Goal: Information Seeking & Learning: Learn about a topic

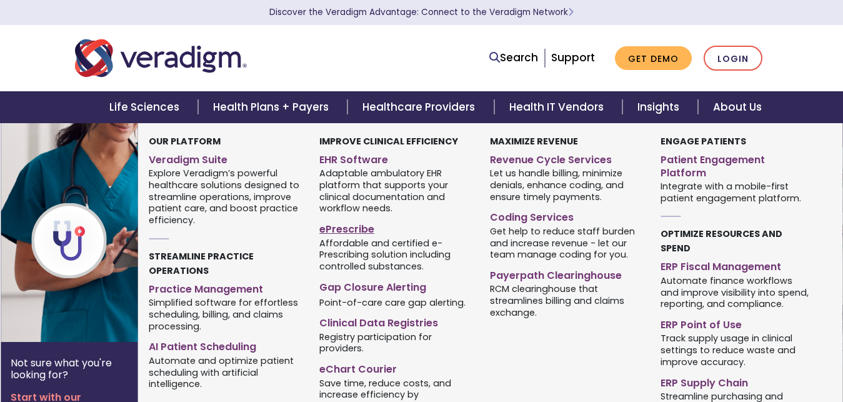
click at [363, 227] on link "ePrescribe" at bounding box center [395, 227] width 152 height 18
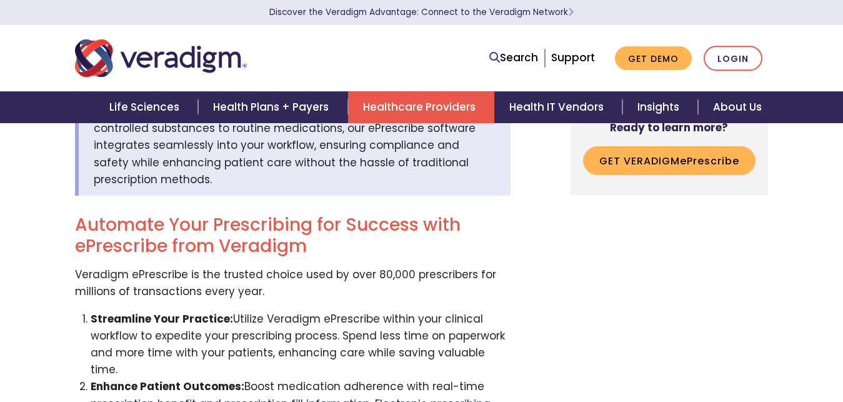
scroll to position [510, 0]
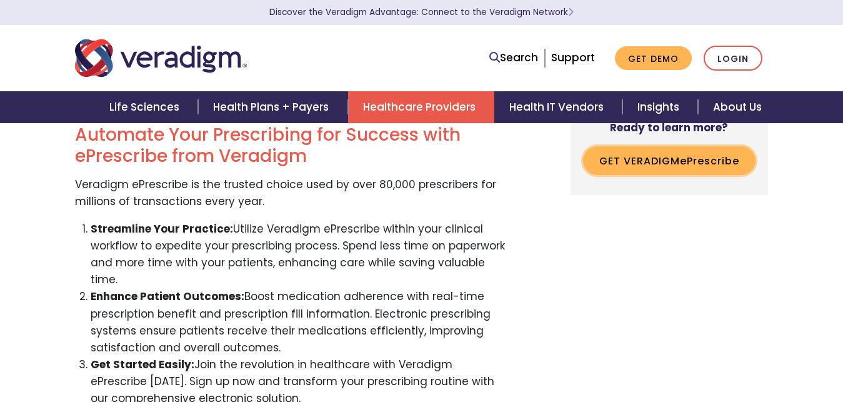
click at [680, 172] on button "Get Veradigm e P rescribe" at bounding box center [669, 160] width 173 height 29
click at [195, 182] on p "Veradigm ePrescribe is the trusted choice used by over 80,000 prescribers for m…" at bounding box center [293, 193] width 436 height 34
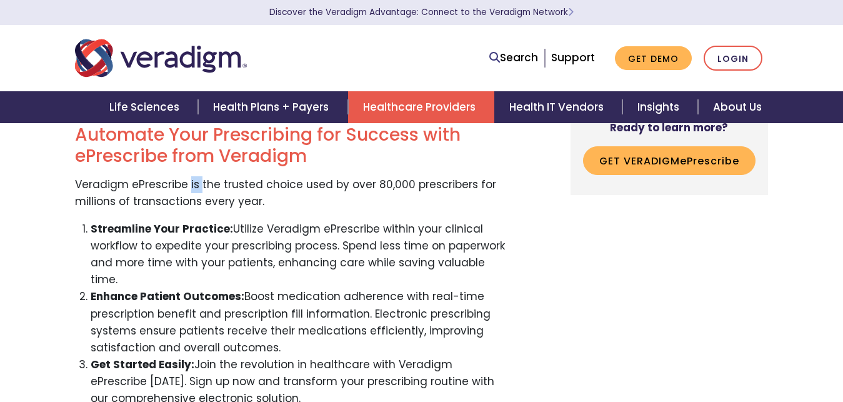
click at [195, 182] on p "Veradigm ePrescribe is the trusted choice used by over 80,000 prescribers for m…" at bounding box center [293, 193] width 436 height 34
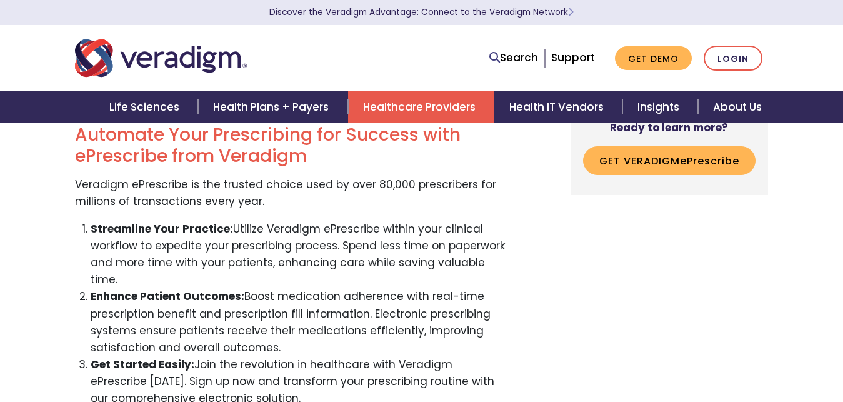
click at [195, 182] on p "Veradigm ePrescribe is the trusted choice used by over 80,000 prescribers for m…" at bounding box center [293, 193] width 436 height 34
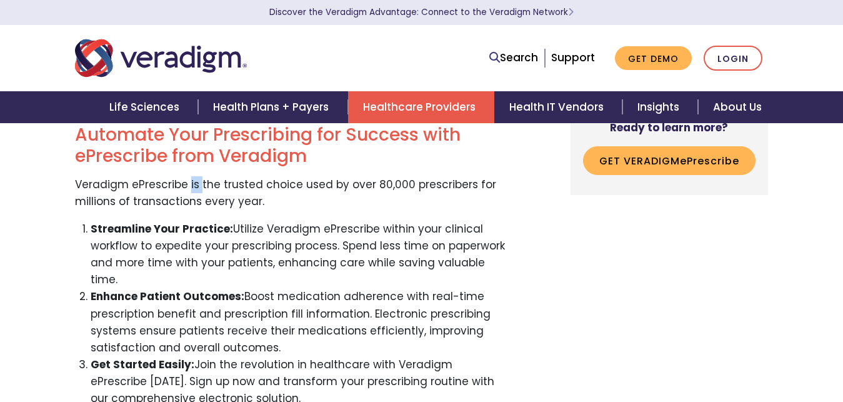
click at [195, 182] on p "Veradigm ePrescribe is the trusted choice used by over 80,000 prescribers for m…" at bounding box center [293, 193] width 436 height 34
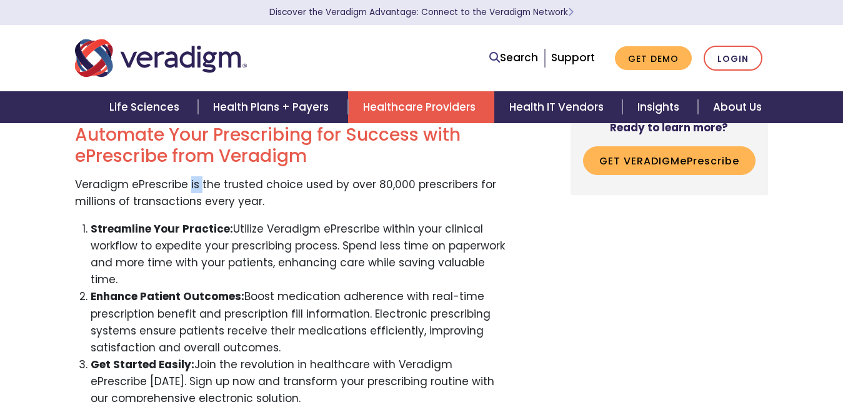
click at [195, 182] on p "Veradigm ePrescribe is the trusted choice used by over 80,000 prescribers for m…" at bounding box center [293, 193] width 436 height 34
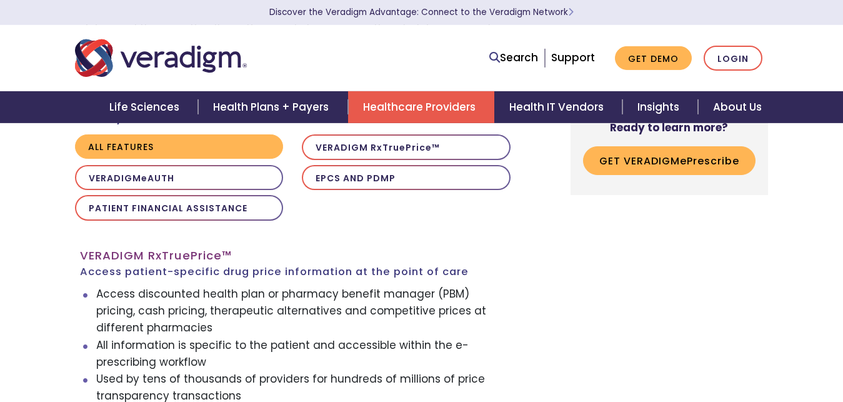
scroll to position [1210, 0]
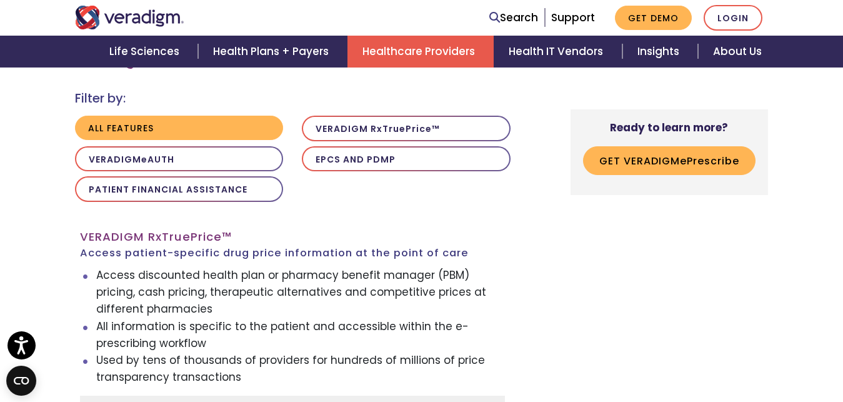
click at [181, 229] on span "rue" at bounding box center [179, 237] width 21 height 16
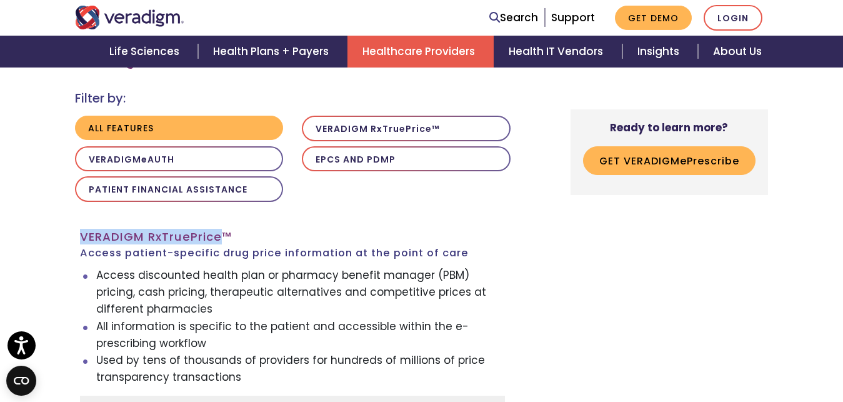
click at [181, 229] on span "rue" at bounding box center [179, 237] width 21 height 16
click at [195, 230] on h3 "Veradigm R x T rue P rice ™ Access patient-specific drug price information at t…" at bounding box center [292, 244] width 425 height 29
click at [193, 230] on h3 "Veradigm R x T rue P rice ™ Access patient-specific drug price information at t…" at bounding box center [292, 244] width 425 height 29
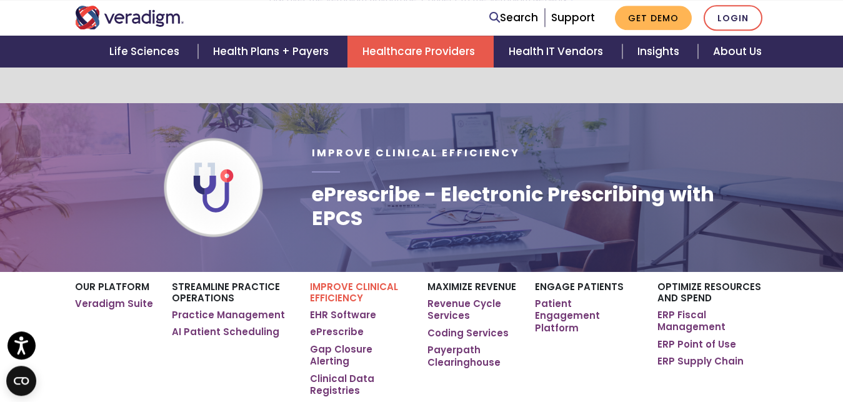
scroll to position [0, 0]
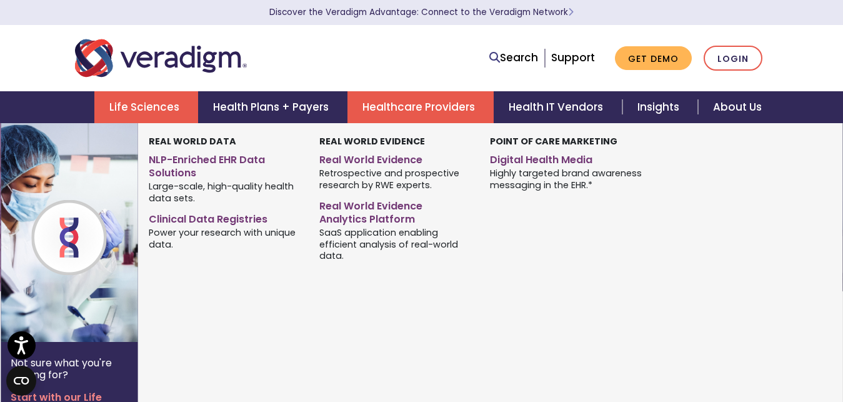
click at [164, 108] on link "Life Sciences" at bounding box center [146, 107] width 104 height 32
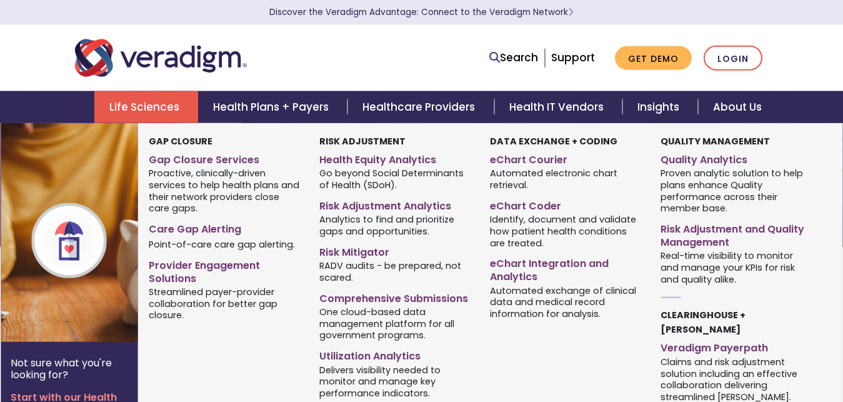
scroll to position [64, 0]
click at [516, 204] on link "eChart Coder" at bounding box center [566, 204] width 152 height 18
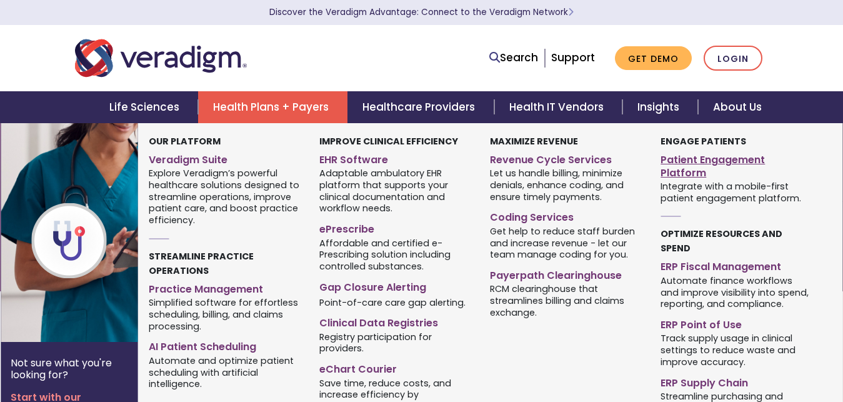
click at [681, 164] on link "Patient Engagement Platform" at bounding box center [737, 164] width 152 height 31
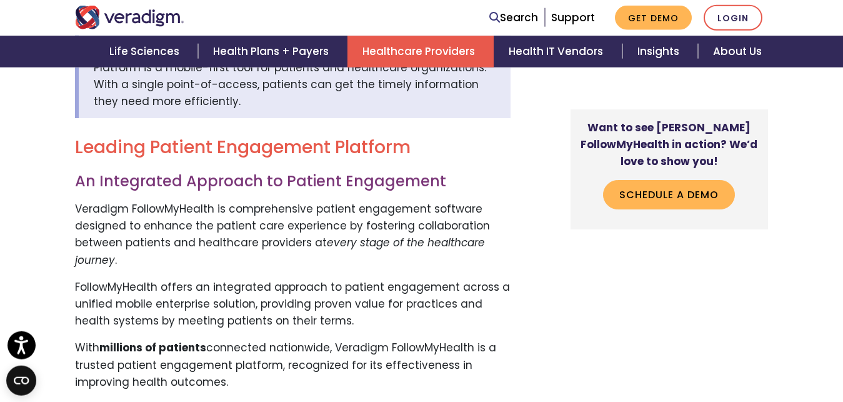
scroll to position [466, 0]
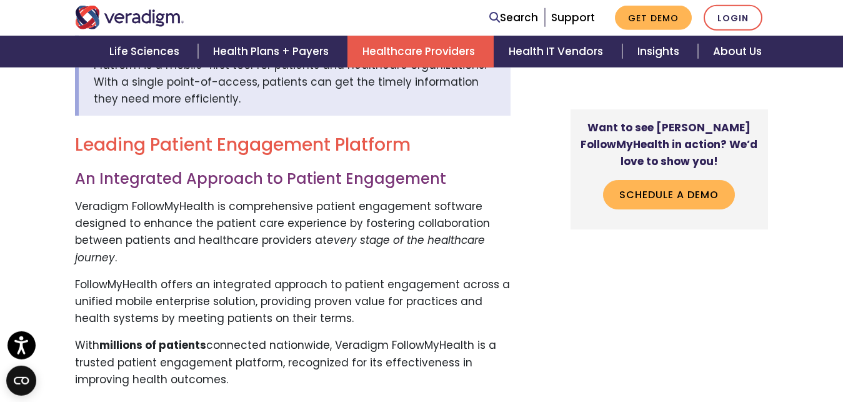
click at [141, 170] on h3 "An Integrated Approach to Patient Engagement" at bounding box center [293, 179] width 436 height 18
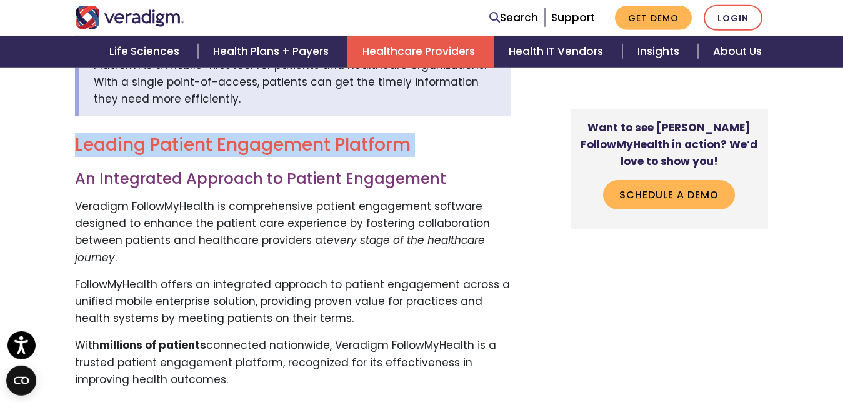
drag, startPoint x: 141, startPoint y: 170, endPoint x: 131, endPoint y: 144, distance: 27.9
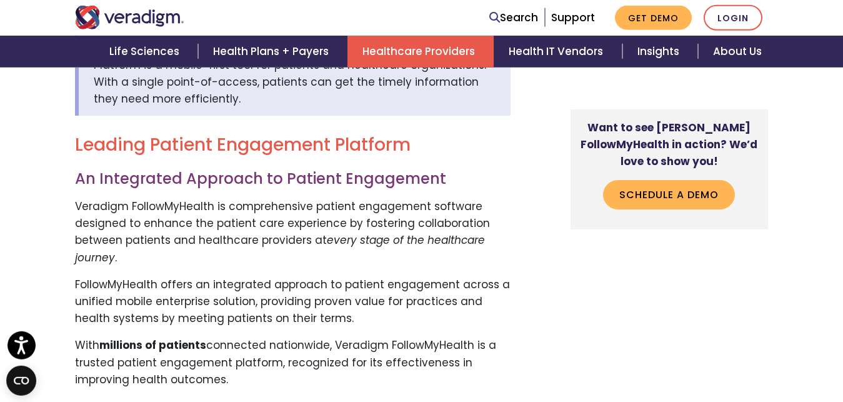
click at [197, 216] on p "Veradigm FollowMyHealth is comprehensive patient engagement software designed t…" at bounding box center [293, 232] width 436 height 68
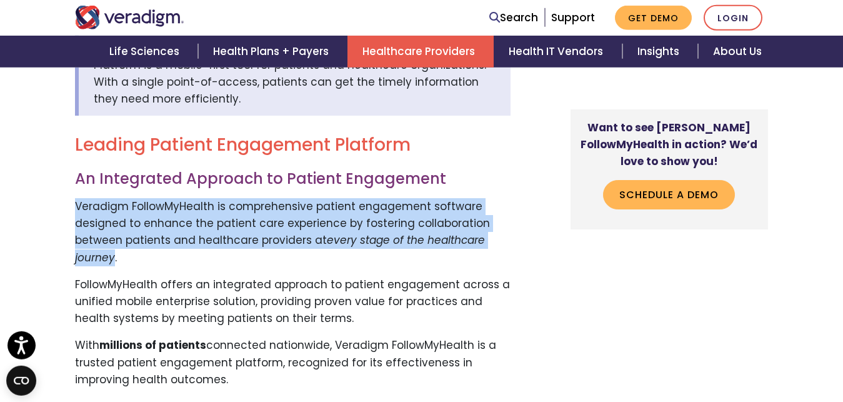
click at [197, 216] on p "Veradigm FollowMyHealth is comprehensive patient engagement software designed t…" at bounding box center [293, 232] width 436 height 68
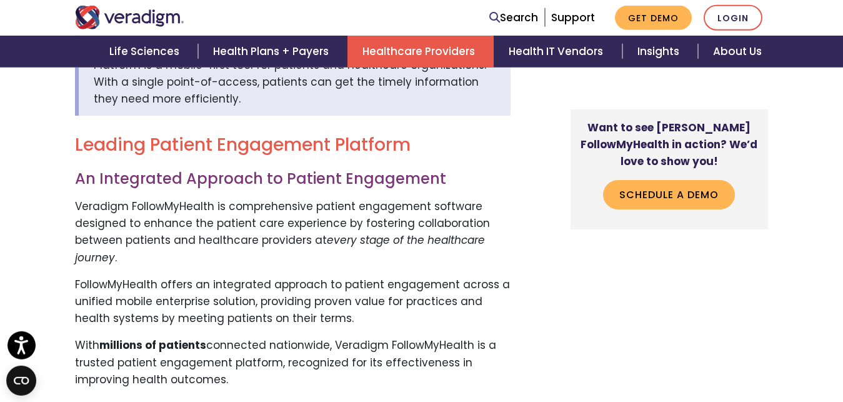
click at [203, 18] on div at bounding box center [214, 18] width 297 height 24
drag, startPoint x: 203, startPoint y: 18, endPoint x: 45, endPoint y: 18, distance: 157.5
click at [45, 18] on nav "Search Support Get Demo Login" at bounding box center [421, 18] width 843 height 36
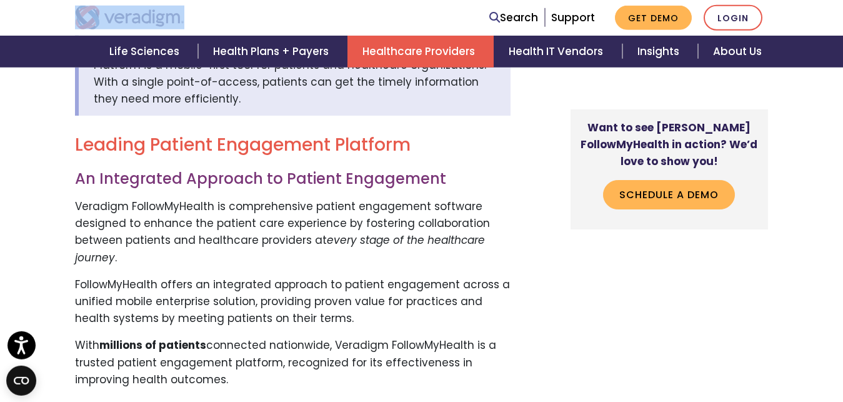
click at [45, 18] on nav "Search Support Get Demo Login" at bounding box center [421, 18] width 843 height 36
drag, startPoint x: 45, startPoint y: 18, endPoint x: 214, endPoint y: 30, distance: 169.9
click at [214, 30] on nav "Search Support Get Demo Login" at bounding box center [421, 18] width 843 height 36
click at [226, 14] on div at bounding box center [214, 18] width 297 height 24
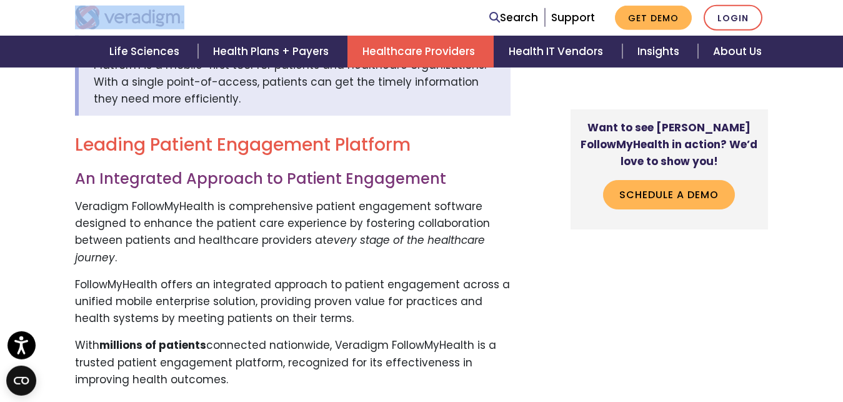
click at [226, 14] on div at bounding box center [214, 18] width 297 height 24
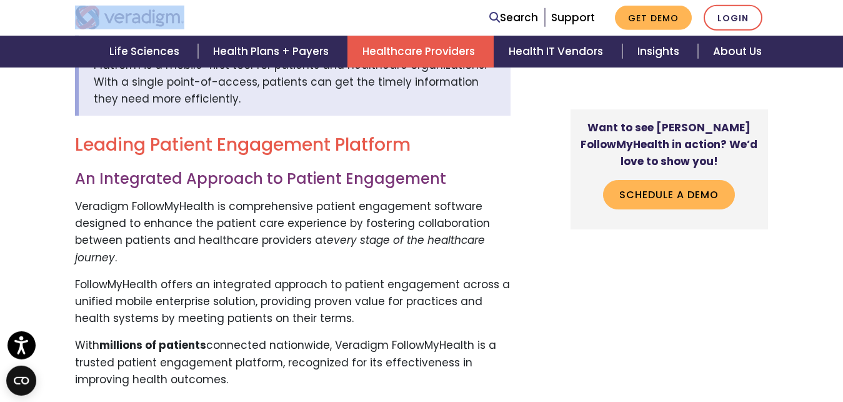
click at [226, 14] on div at bounding box center [214, 18] width 297 height 24
